Goal: Task Accomplishment & Management: Complete application form

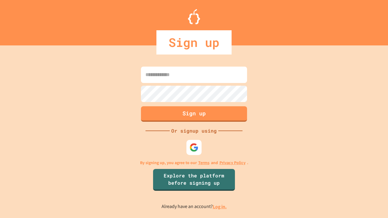
click at [220, 207] on link "Log in." at bounding box center [220, 207] width 14 height 6
